Goal: Task Accomplishment & Management: Manage account settings

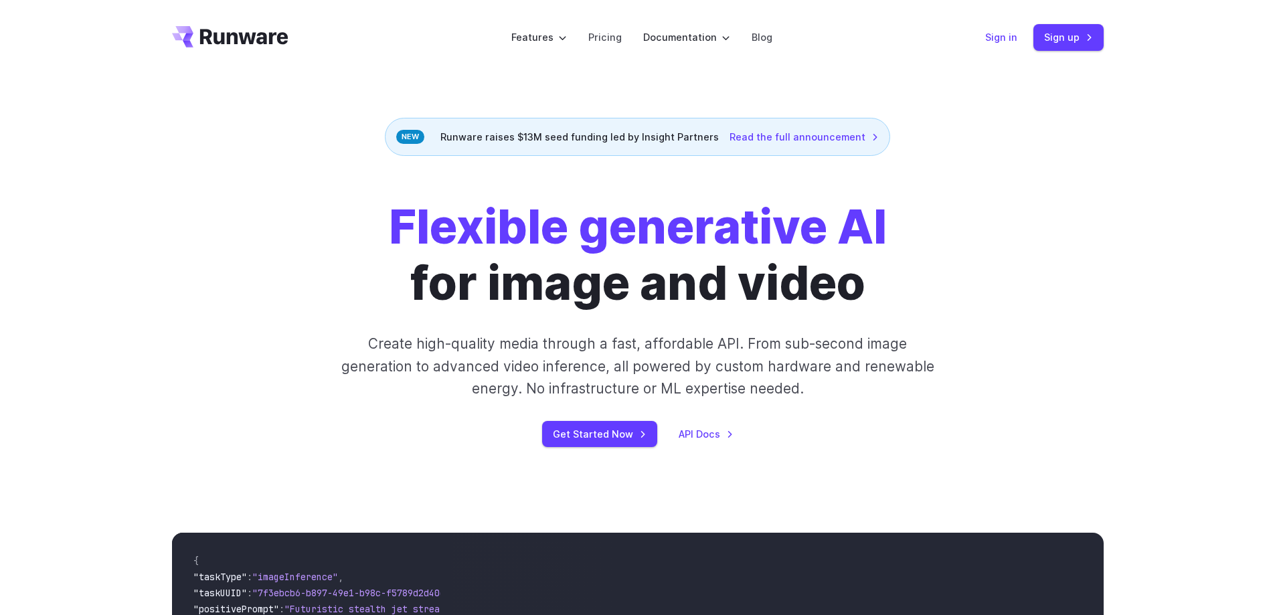
drag, startPoint x: 0, startPoint y: 0, endPoint x: 997, endPoint y: 41, distance: 997.8
click at [997, 40] on link "Sign in" at bounding box center [1001, 36] width 32 height 15
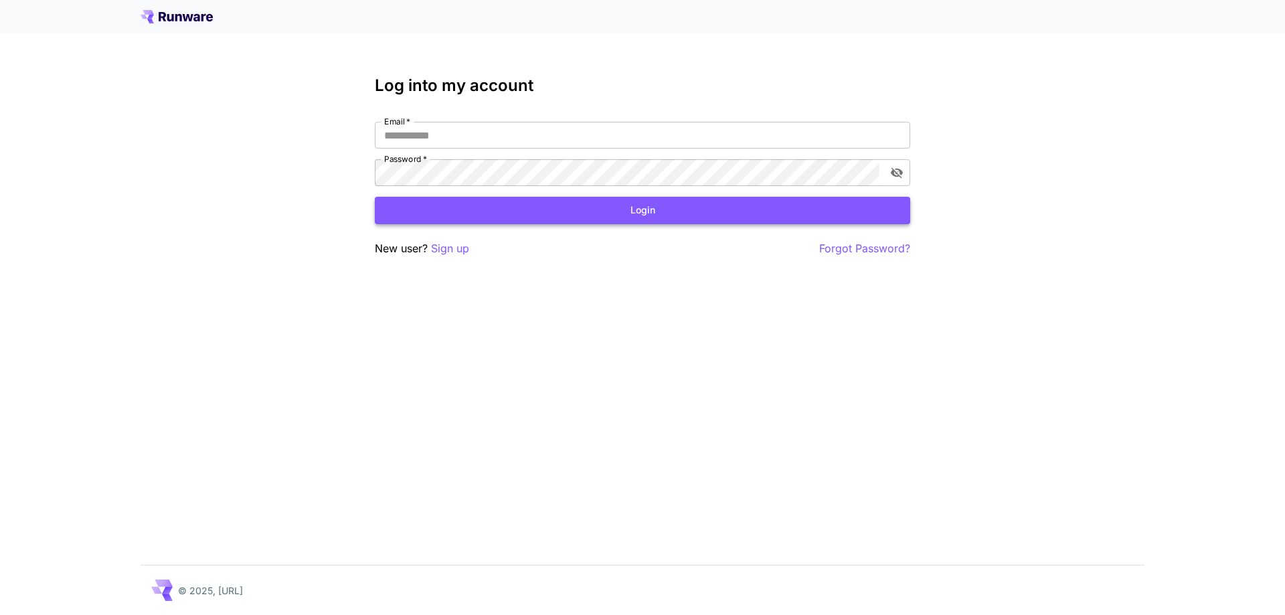
type input "**********"
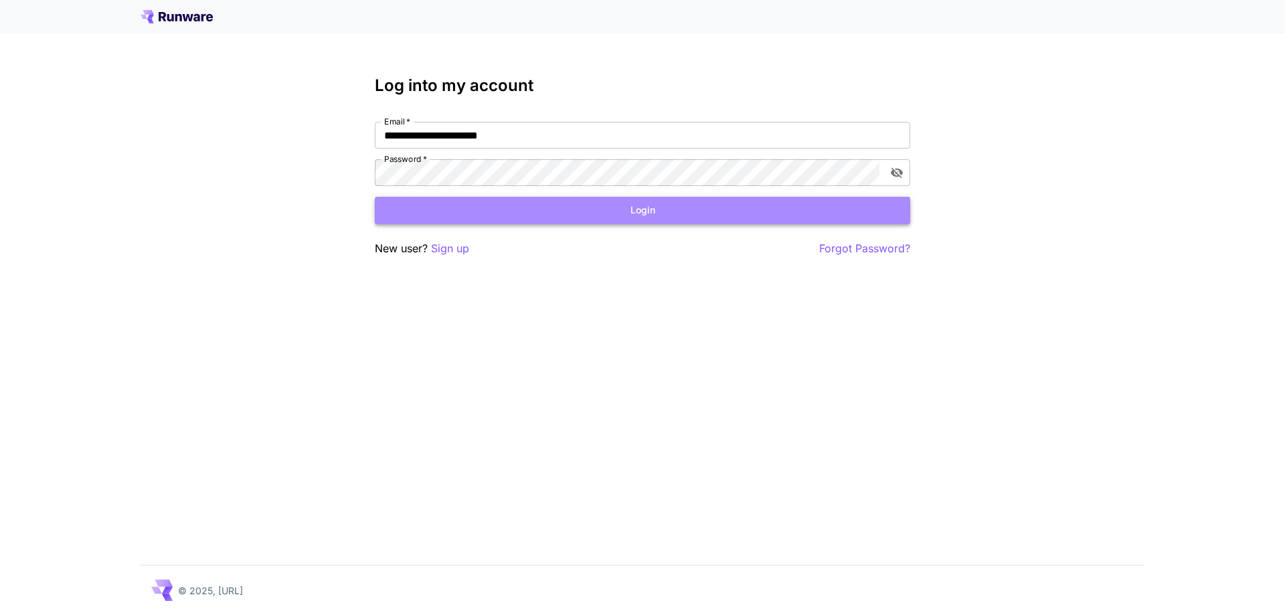
drag, startPoint x: 641, startPoint y: 208, endPoint x: 563, endPoint y: 207, distance: 77.6
click at [640, 208] on button "Login" at bounding box center [642, 210] width 535 height 27
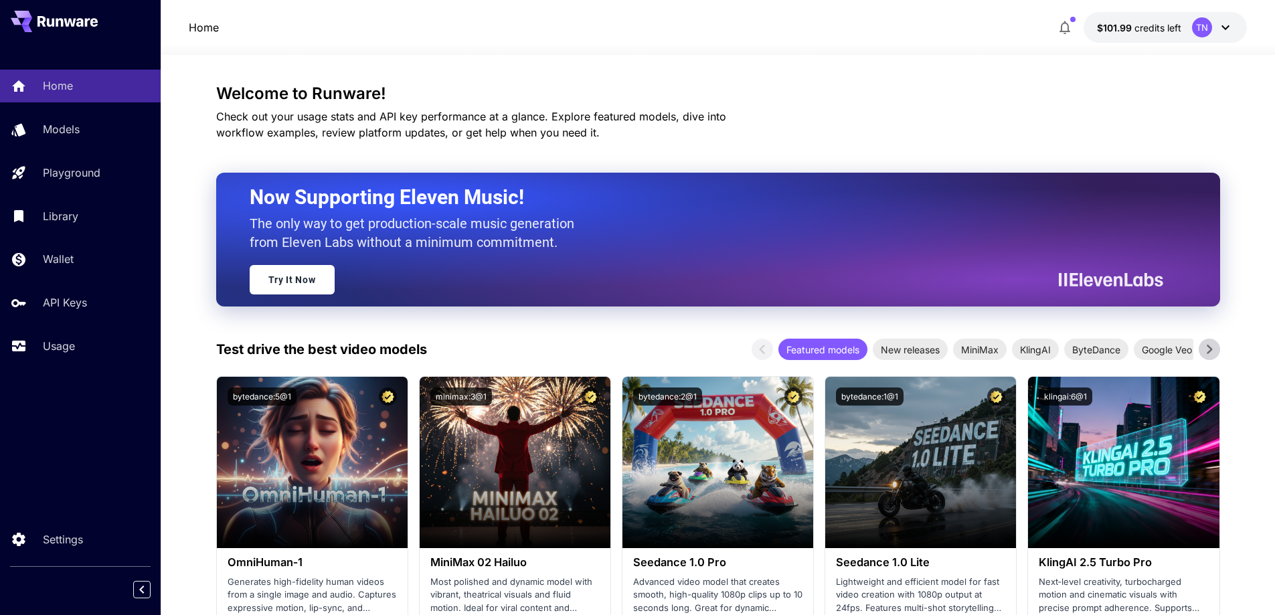
click at [1187, 25] on button "$101.99 credits left TN" at bounding box center [1164, 27] width 163 height 31
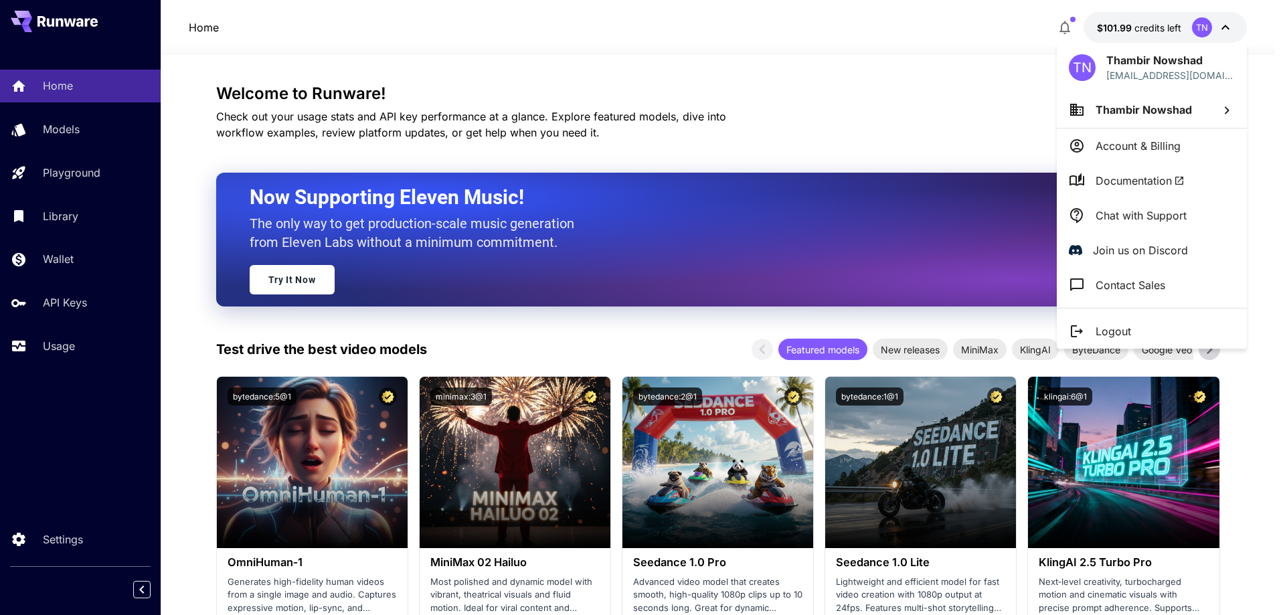
click at [568, 84] on div at bounding box center [642, 307] width 1285 height 615
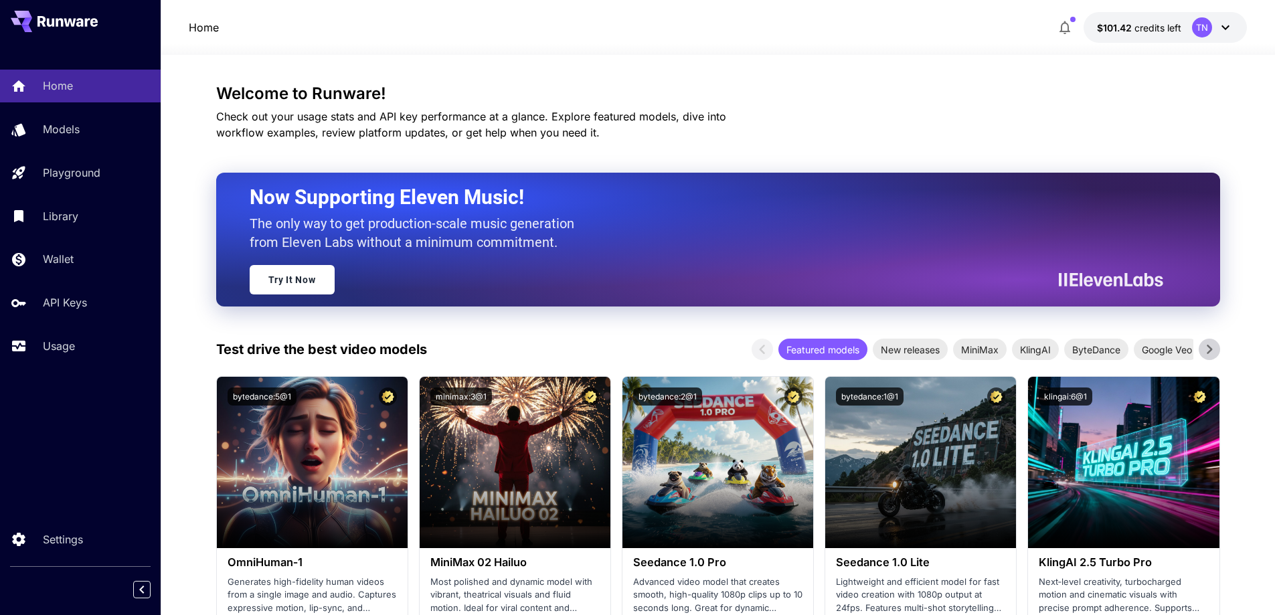
click at [996, 90] on h3 "Welcome to Runware!" at bounding box center [718, 93] width 1004 height 19
